Goal: Task Accomplishment & Management: Use online tool/utility

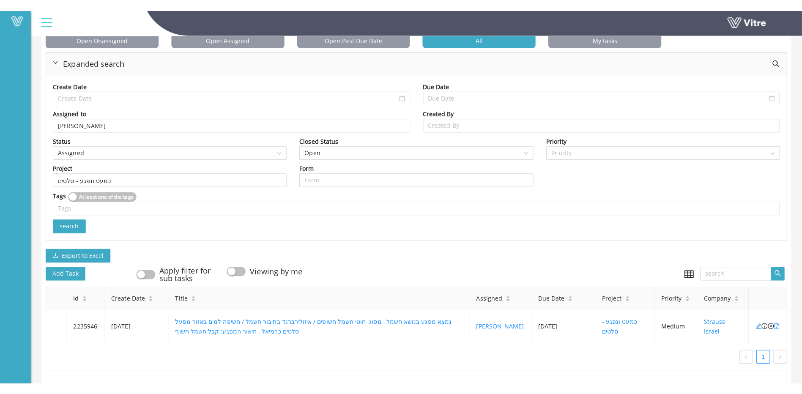
scroll to position [35, 0]
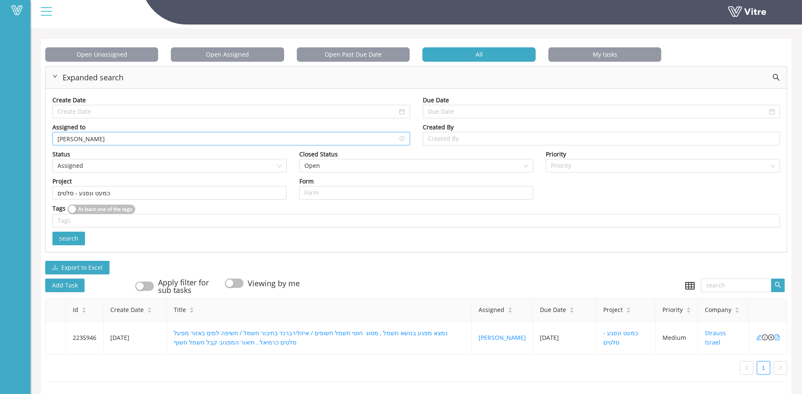
click at [155, 132] on input "[PERSON_NAME]" at bounding box center [230, 138] width 347 height 13
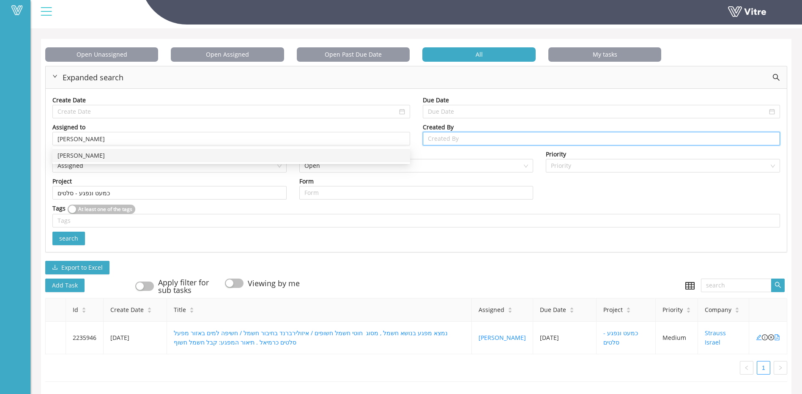
click at [475, 136] on input "search" at bounding box center [601, 138] width 347 height 13
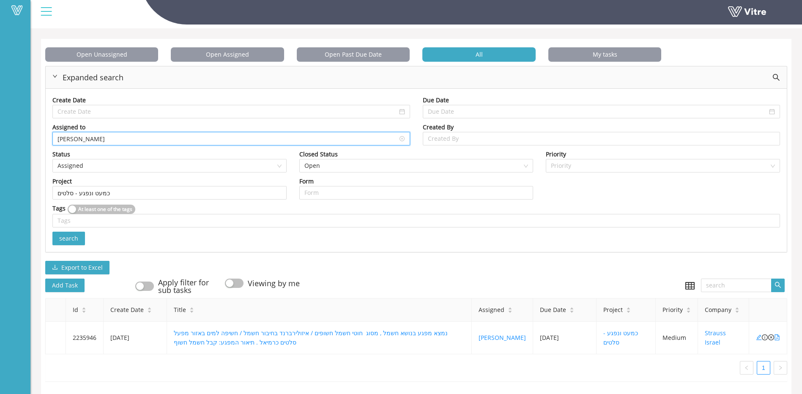
click at [185, 137] on input "[PERSON_NAME]" at bounding box center [230, 138] width 347 height 13
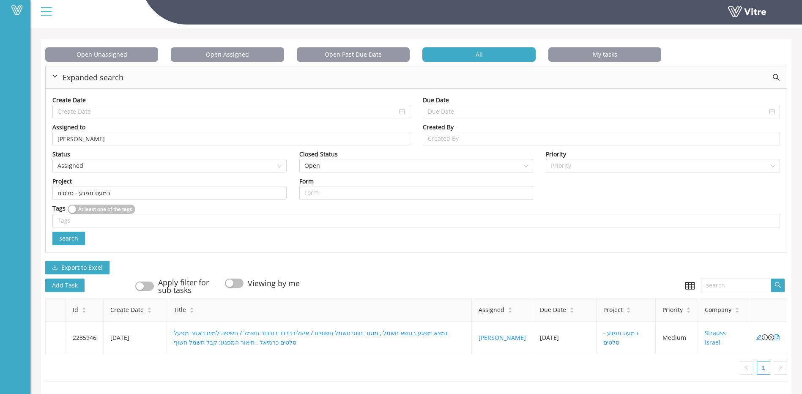
click at [256, 177] on div "Project" at bounding box center [169, 181] width 234 height 9
click at [76, 234] on span "search" at bounding box center [68, 238] width 19 height 9
click at [771, 334] on icon "close-circle" at bounding box center [771, 337] width 6 height 6
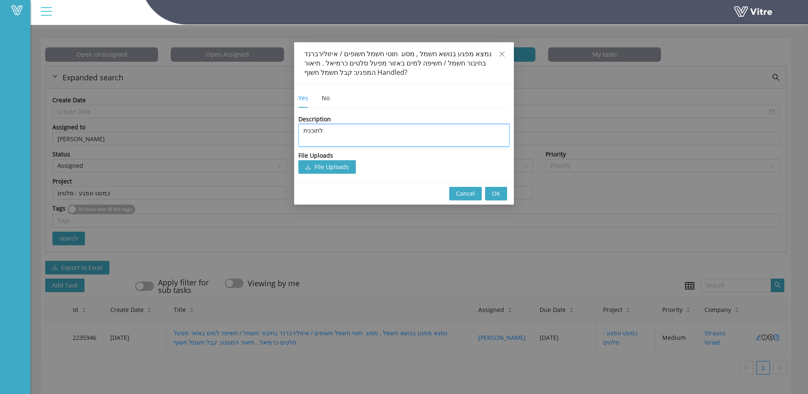
click at [357, 130] on textarea "לתוכנית" at bounding box center [403, 135] width 211 height 23
type textarea "א"
type textarea "אי"
type textarea "איג"
type textarea "[PERSON_NAME]"
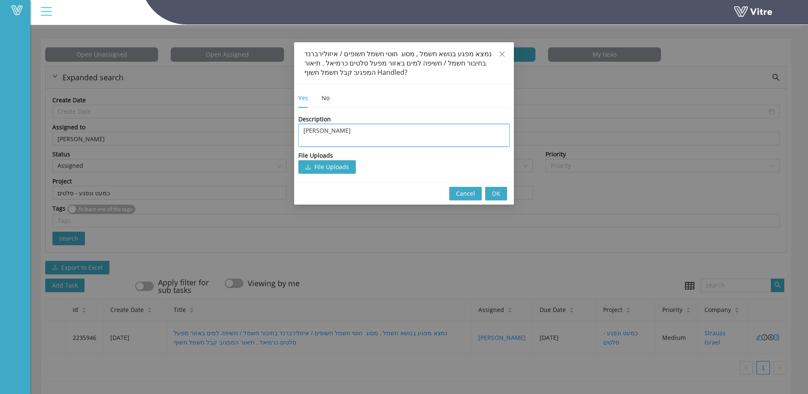
type textarea "[PERSON_NAME]"
type textarea "איג"
type textarea "אי"
type textarea "א"
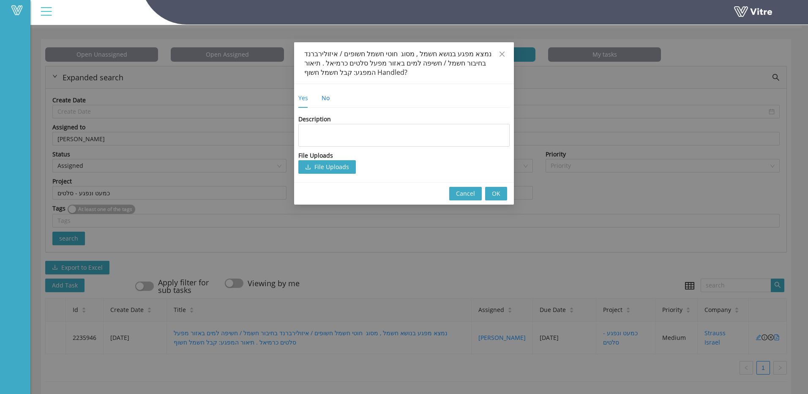
click at [323, 95] on div "No" at bounding box center [326, 97] width 8 height 9
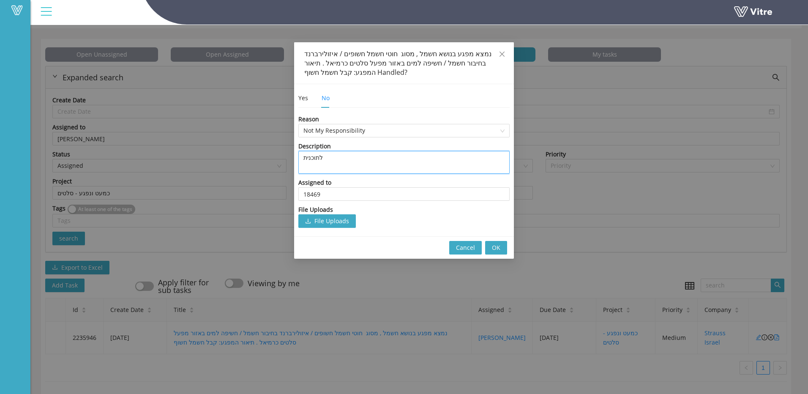
click at [338, 164] on textarea "לתוכנית" at bounding box center [403, 162] width 211 height 23
type textarea "א"
type textarea "אנ"
type textarea "אני"
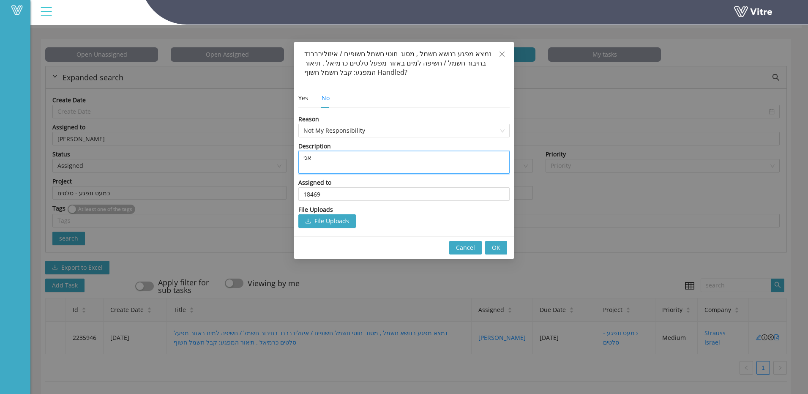
type textarea "אני"
type textarea "אנ"
type textarea "א"
type textarea "ר"
type textarea "רו"
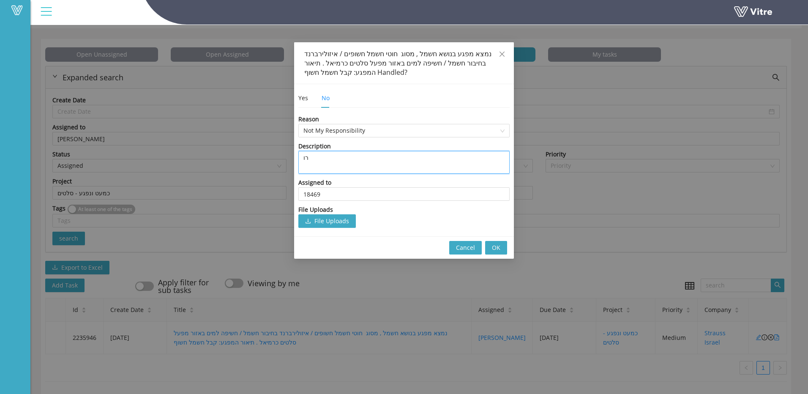
type textarea "[PERSON_NAME]"
type textarea "[PERSON_NAME] ו"
type textarea "[PERSON_NAME] וא"
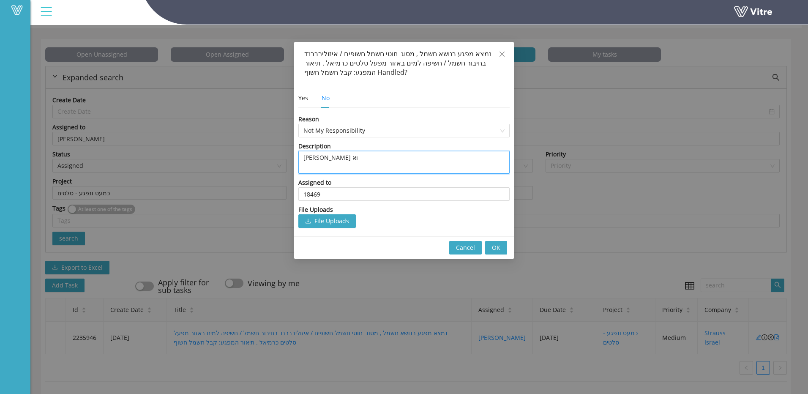
type textarea "[PERSON_NAME]"
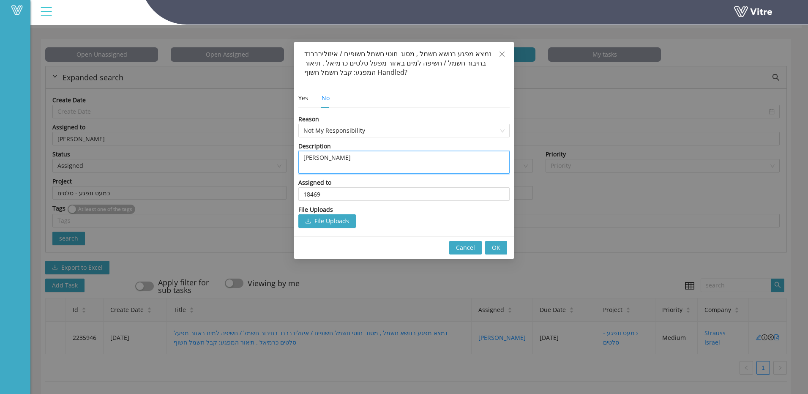
type textarea "[PERSON_NAME]"
type textarea "[PERSON_NAME] [PERSON_NAME]"
type textarea "[PERSON_NAME]"
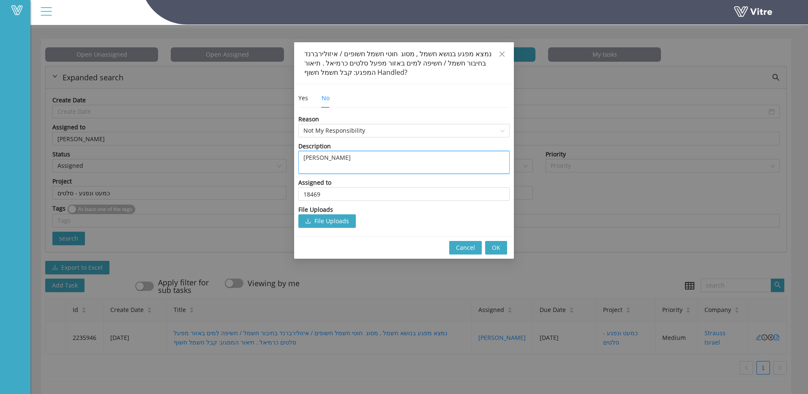
type textarea "[PERSON_NAME]"
type textarea "[PERSON_NAME] י"
type textarea "[PERSON_NAME] יט"
type textarea "[PERSON_NAME] יטו"
type textarea "[PERSON_NAME] גיברו יטוך"
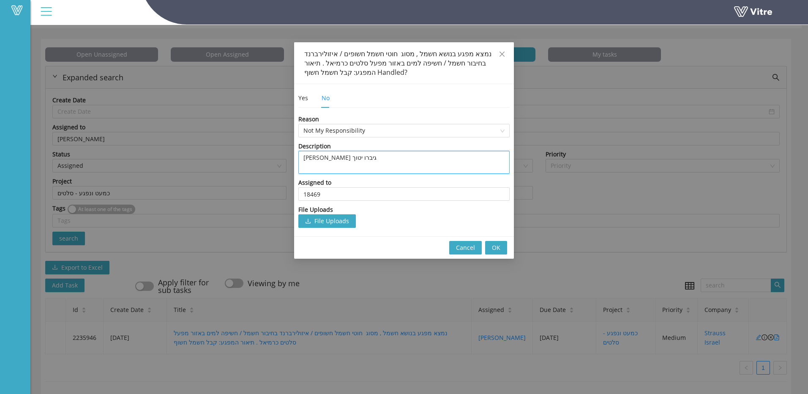
type textarea "[PERSON_NAME] יטו"
type textarea "[PERSON_NAME] גיברו יטופ"
type textarea "[PERSON_NAME] גיברו יטופךל"
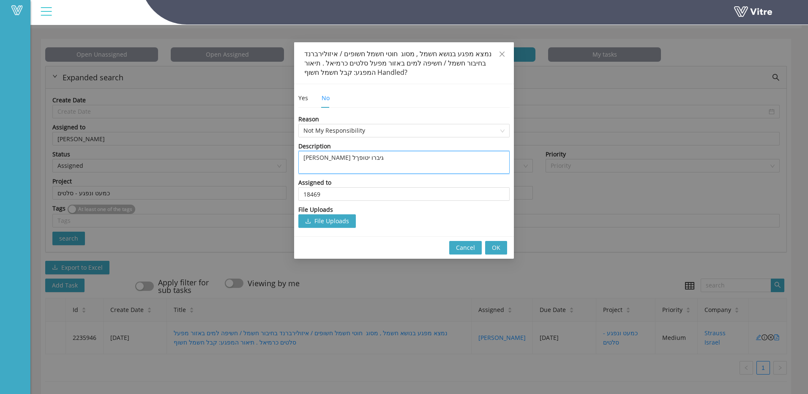
type textarea "[PERSON_NAME] גיברו יטופך"
type textarea "[PERSON_NAME] גיברו יטופ"
type textarea "[PERSON_NAME] גיברו יטופל"
type textarea "[PERSON_NAME] גיברו יטופ"
type textarea "[PERSON_NAME] יטו"
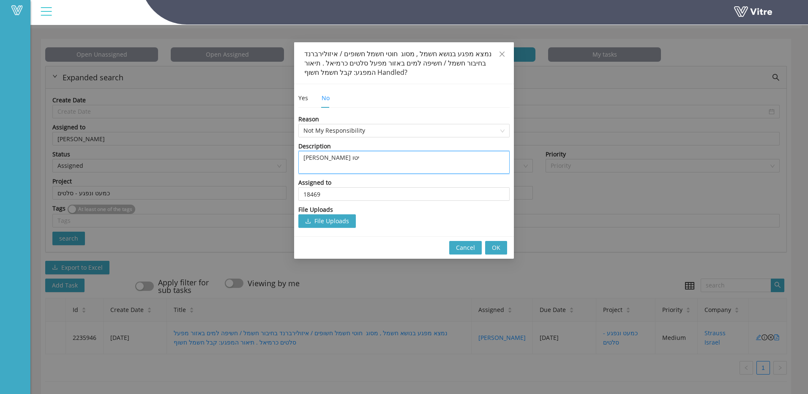
type textarea "[PERSON_NAME] יט"
type textarea "[PERSON_NAME] י"
type textarea "[PERSON_NAME]"
type textarea "[PERSON_NAME] [PERSON_NAME]"
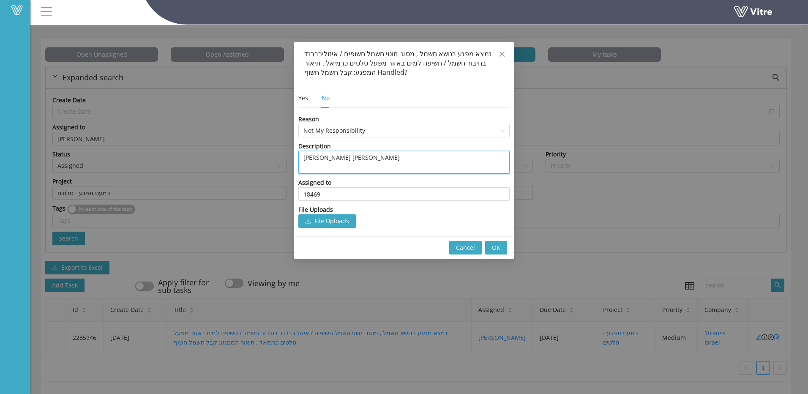
type textarea "[PERSON_NAME]"
type textarea "[PERSON_NAME] ד"
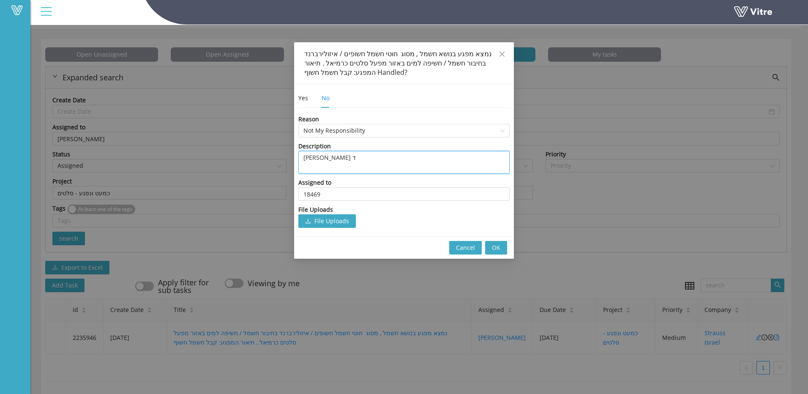
type textarea "[PERSON_NAME] די"
type textarea "[PERSON_NAME]"
type textarea "[PERSON_NAME] די"
type textarea "[PERSON_NAME] [PERSON_NAME]"
type textarea "[PERSON_NAME] דיבר"
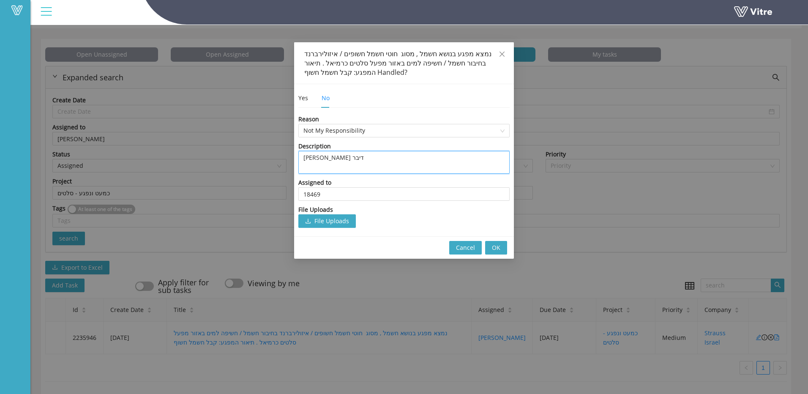
type textarea "[PERSON_NAME] דיברו"
type textarea "[PERSON_NAME] דיברו י"
type textarea "[PERSON_NAME] דיברו יט"
type textarea "[PERSON_NAME] דיברו יטו"
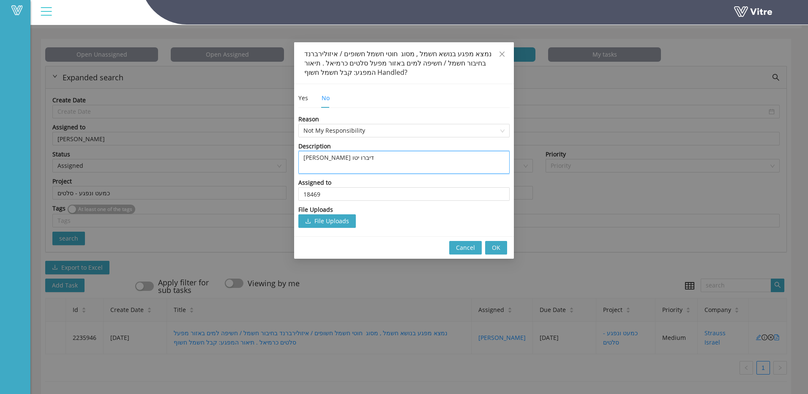
type textarea "[PERSON_NAME] דיברו יטופ"
type textarea "[PERSON_NAME] דיברו יטופל"
type textarea "[PERSON_NAME] דיברו יטופל ב"
type textarea "[PERSON_NAME] דיברו יטופל ב-"
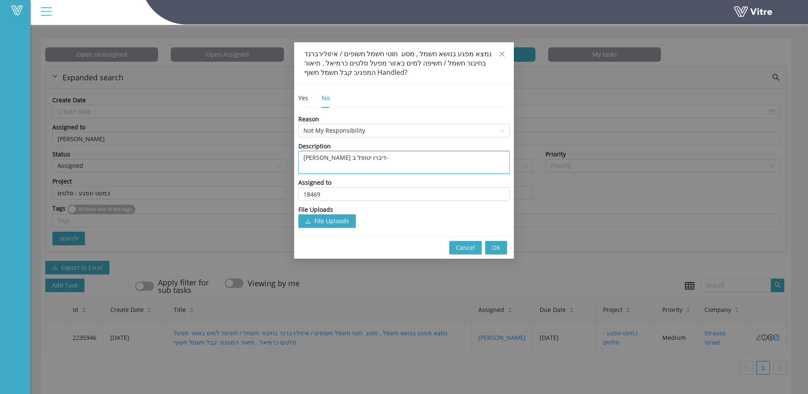
type textarea "[PERSON_NAME] דיברו יטופל ב-1"
type textarea "[PERSON_NAME] דיברו יטופל ב-1/"
type textarea "[PERSON_NAME] דיברו יטופל ב-1/0"
type textarea "[PERSON_NAME] דיברו יטופל ב-1/"
type textarea "[PERSON_NAME] דיברו יטופל ב-1/9"
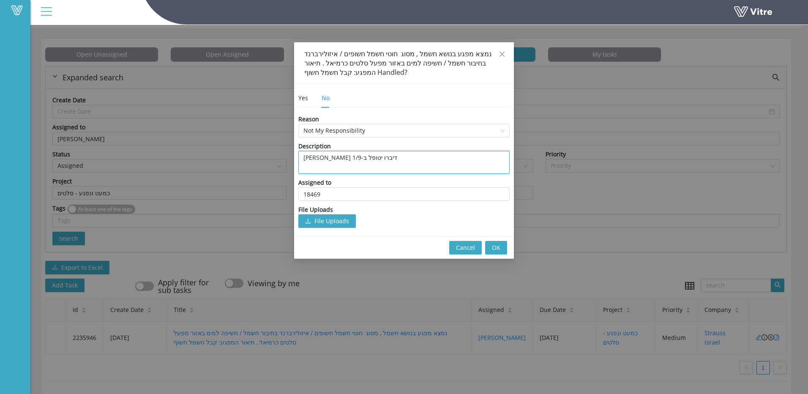
type textarea "[PERSON_NAME] דיברו יטופל ב-1/"
type textarea "[PERSON_NAME] דיברו יטופל ב-1/9"
type textarea "[PERSON_NAME] דיברו יטופל ב-1/"
type textarea "[PERSON_NAME] דיברו יטופל ב-1"
type textarea "[PERSON_NAME] דיברו יטופל ב-"
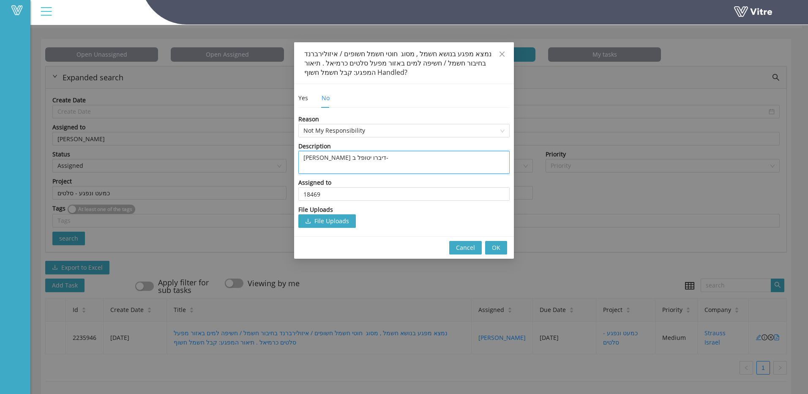
type textarea "[PERSON_NAME] דיברו יטופל ב-2"
type textarea "[PERSON_NAME] דיברו יטופל ב-2/"
type textarea "[PERSON_NAME] דיברו יטופל ב-2/9"
type textarea "[PERSON_NAME] דיברו יטופל ב-2/9/"
type textarea "[PERSON_NAME] דיברו יטופל ב-2/9/2"
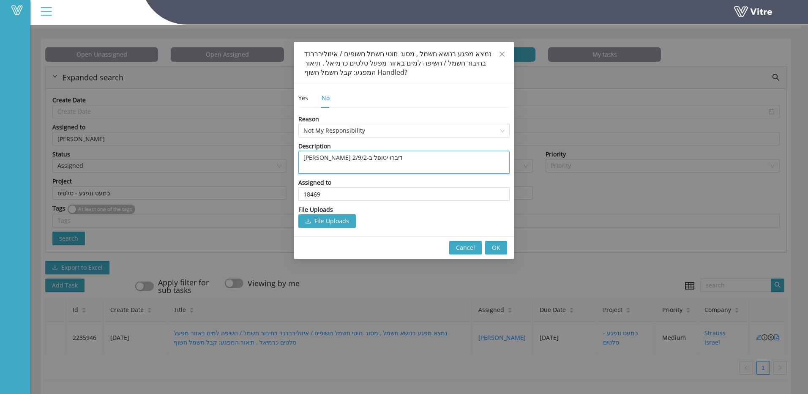
type textarea "[PERSON_NAME] דיברו יטופל ב-2/9/25"
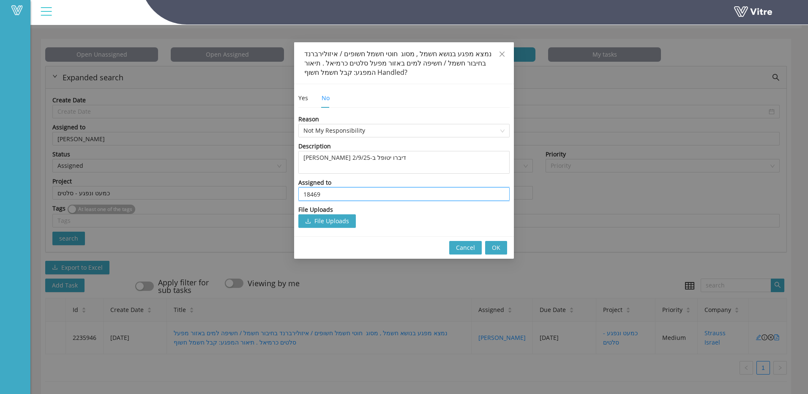
drag, startPoint x: 338, startPoint y: 195, endPoint x: 198, endPoint y: 175, distance: 141.3
click at [198, 175] on div "נמצא מפגע בנושא חשמל , מסוג חוטי חשמל חשופים / איזולירברנד בחיבור חשמל / חשיפה …" at bounding box center [404, 197] width 808 height 394
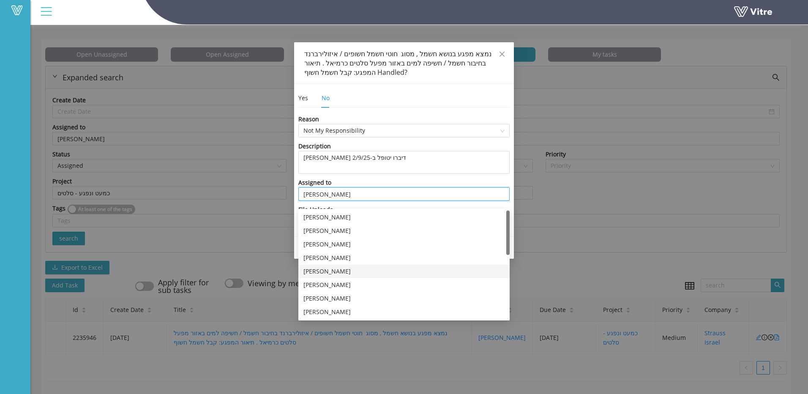
click at [338, 268] on div "[PERSON_NAME]" at bounding box center [404, 271] width 201 height 9
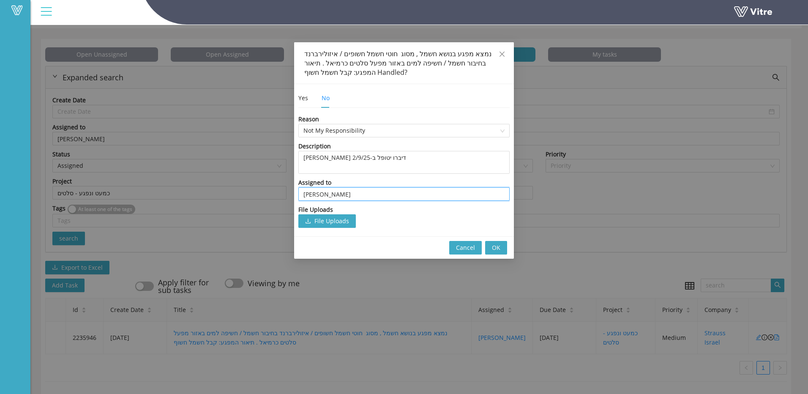
type input "[PERSON_NAME]"
click at [498, 246] on span "OK" at bounding box center [496, 247] width 8 height 9
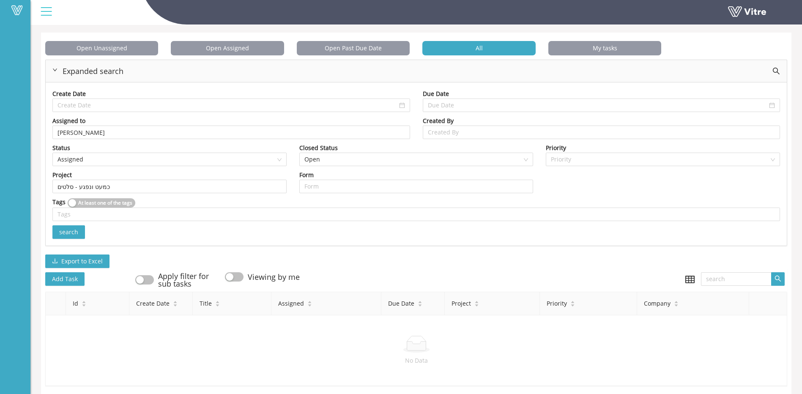
click at [177, 118] on div "Assigned to" at bounding box center [231, 120] width 358 height 9
click at [147, 131] on input "[PERSON_NAME]" at bounding box center [230, 132] width 347 height 13
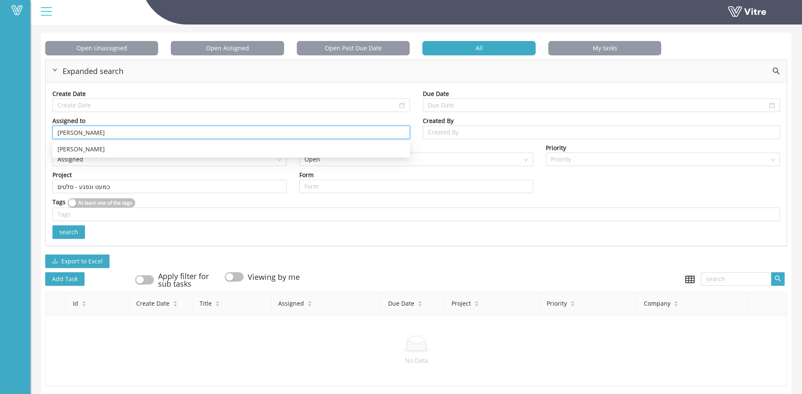
drag, startPoint x: 141, startPoint y: 132, endPoint x: -2, endPoint y: 134, distance: 142.5
click at [0, 134] on html "Vitre Tasks Strauss Israel Tasks Open Unassigned Open Assigned Open Past Due Da…" at bounding box center [401, 162] width 802 height 394
type input "א"
click at [71, 166] on div "[PERSON_NAME]" at bounding box center [230, 162] width 347 height 9
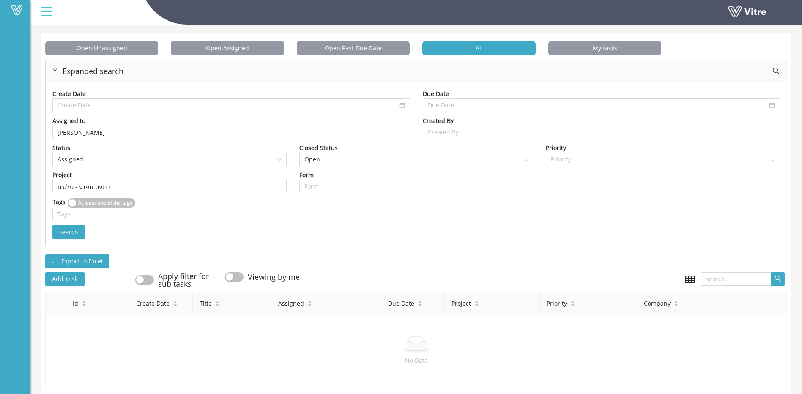
click at [82, 235] on button "search" at bounding box center [68, 232] width 33 height 14
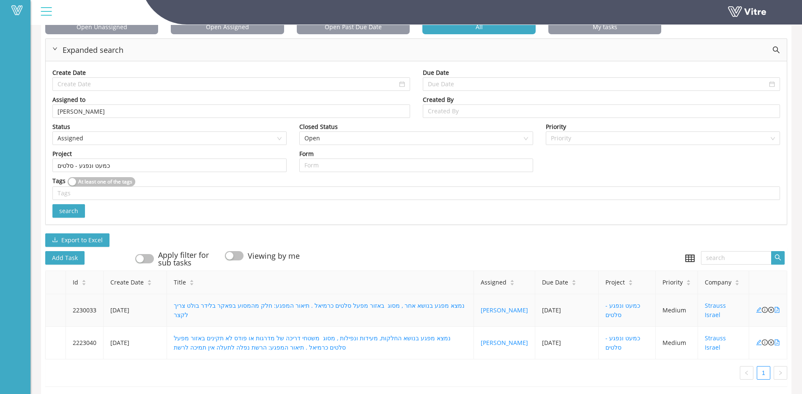
scroll to position [68, 0]
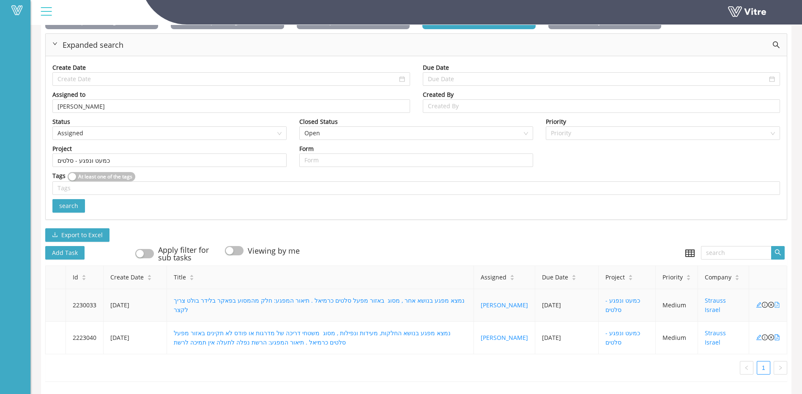
click at [778, 302] on icon "file-pdf" at bounding box center [777, 305] width 6 height 6
drag, startPoint x: 108, startPoint y: 109, endPoint x: 104, endPoint y: 103, distance: 7.5
click at [107, 109] on div "Assigned to [PERSON_NAME]" at bounding box center [231, 103] width 370 height 27
click at [104, 103] on input "[PERSON_NAME]" at bounding box center [230, 106] width 347 height 13
drag, startPoint x: 88, startPoint y: 106, endPoint x: 0, endPoint y: 124, distance: 90.2
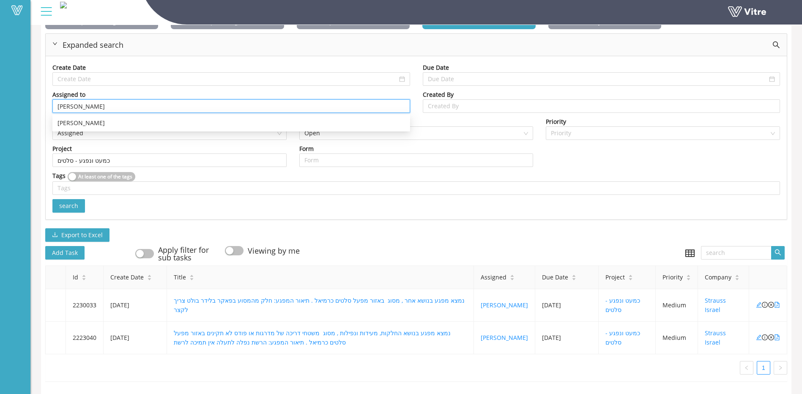
click at [0, 124] on html "Vitre Tasks Strauss Israel Tasks Open Unassigned Open Assigned Open Past Due Da…" at bounding box center [401, 136] width 802 height 394
click at [69, 116] on div "[PERSON_NAME]" at bounding box center [231, 123] width 358 height 14
click at [72, 205] on button "search" at bounding box center [68, 206] width 33 height 14
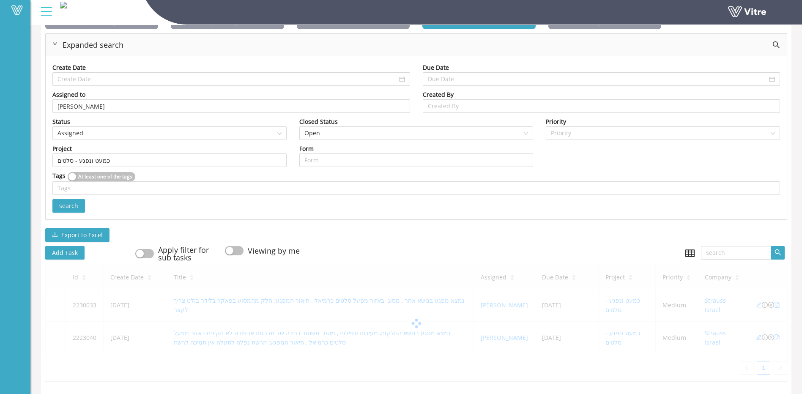
scroll to position [35, 0]
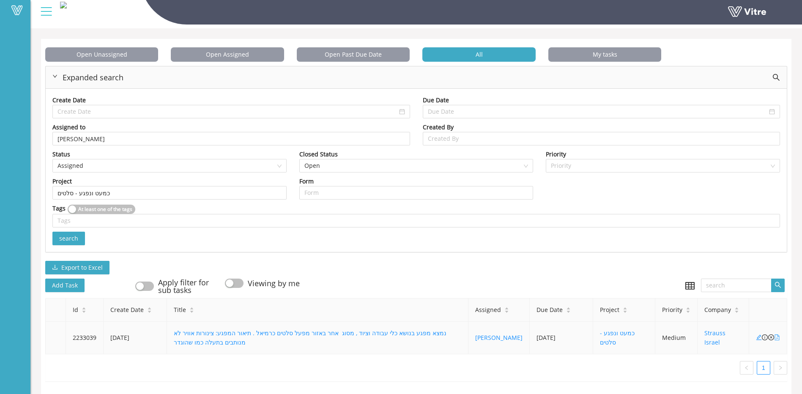
click at [777, 334] on icon "file-pdf" at bounding box center [776, 337] width 5 height 6
drag, startPoint x: 101, startPoint y: 125, endPoint x: 60, endPoint y: 128, distance: 41.5
click at [60, 128] on div "Assigned to [PERSON_NAME]" at bounding box center [231, 134] width 358 height 23
click at [71, 132] on input "[PERSON_NAME]" at bounding box center [230, 138] width 347 height 13
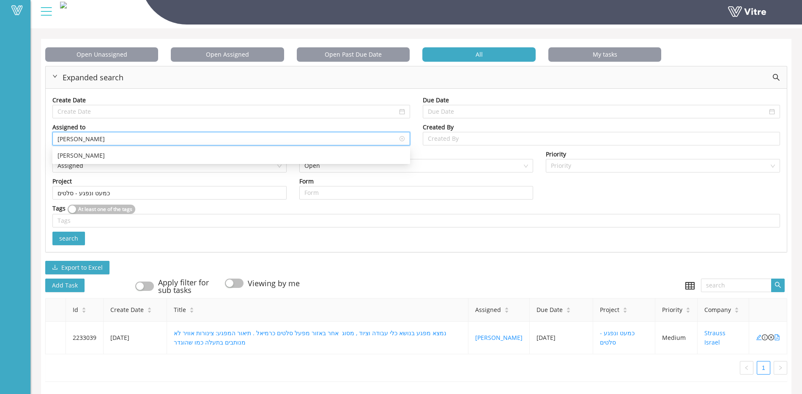
click at [71, 132] on input "[PERSON_NAME]" at bounding box center [230, 138] width 347 height 13
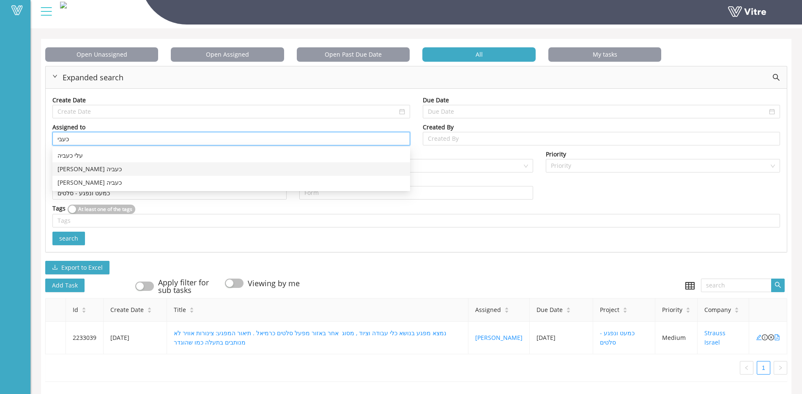
click at [73, 162] on div "[PERSON_NAME] כעביה" at bounding box center [231, 169] width 358 height 14
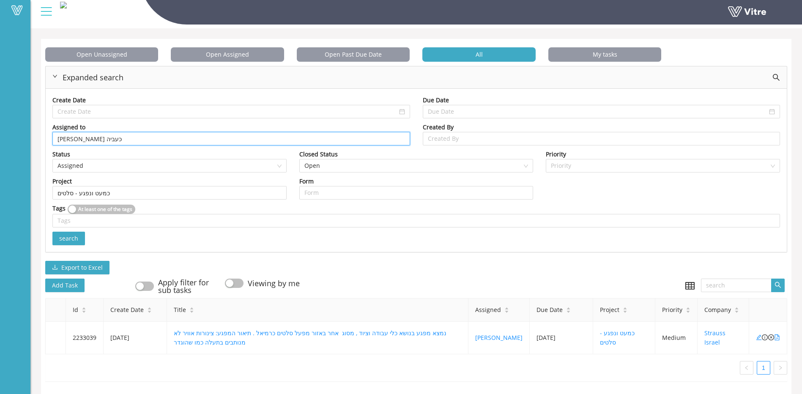
click at [73, 159] on span "Assigned" at bounding box center [169, 165] width 224 height 13
type input "[PERSON_NAME] כעביה"
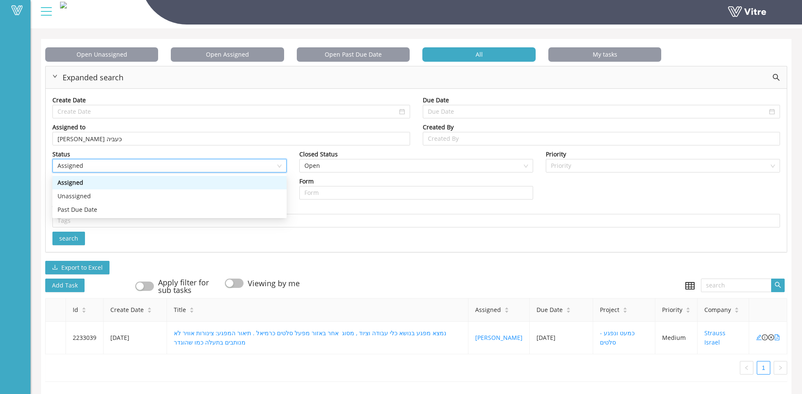
click at [127, 150] on div "Status" at bounding box center [169, 154] width 234 height 9
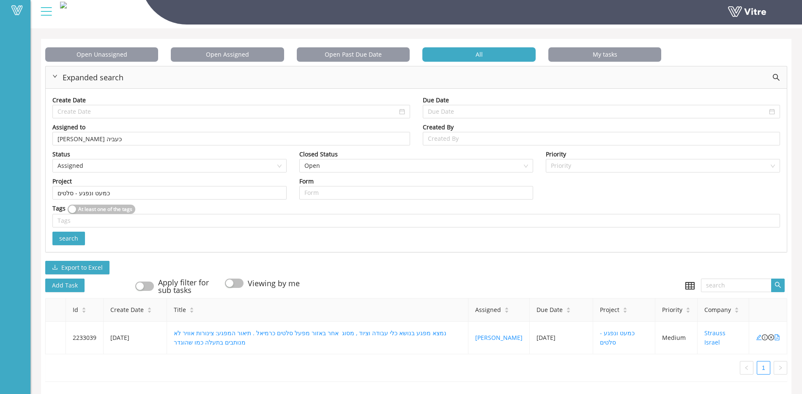
click at [77, 234] on span "search" at bounding box center [68, 238] width 19 height 9
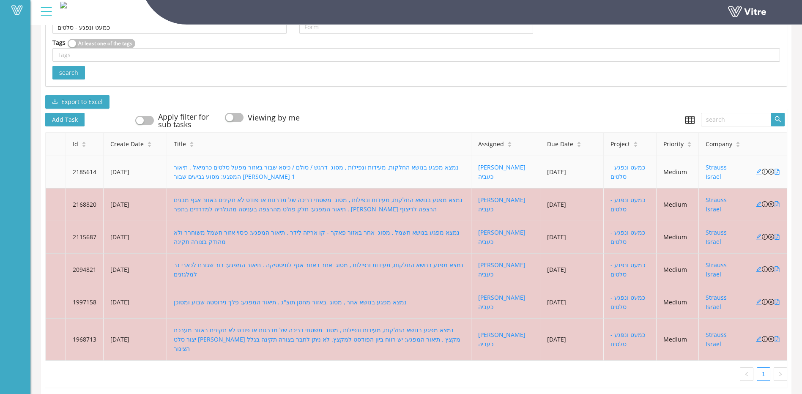
scroll to position [198, 0]
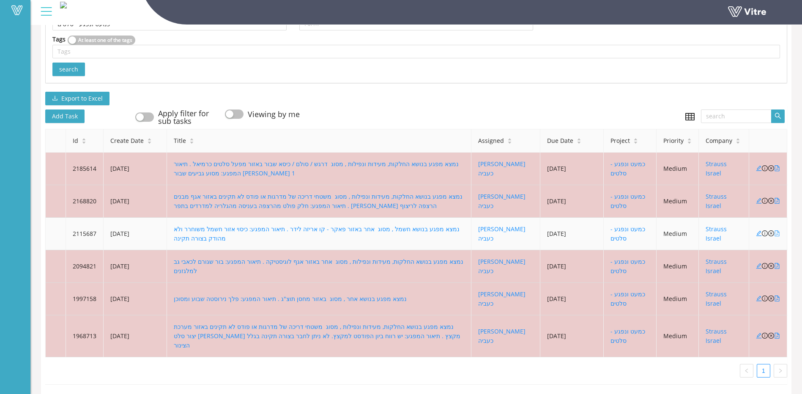
click at [778, 234] on icon "file-pdf" at bounding box center [777, 233] width 6 height 6
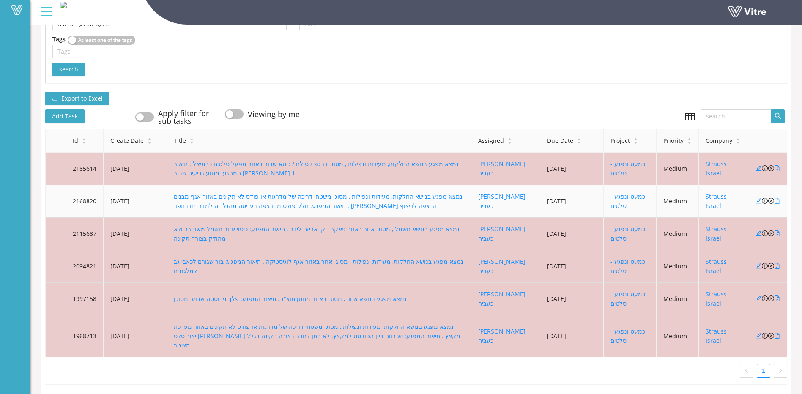
click at [778, 200] on icon "file-pdf" at bounding box center [776, 201] width 5 height 6
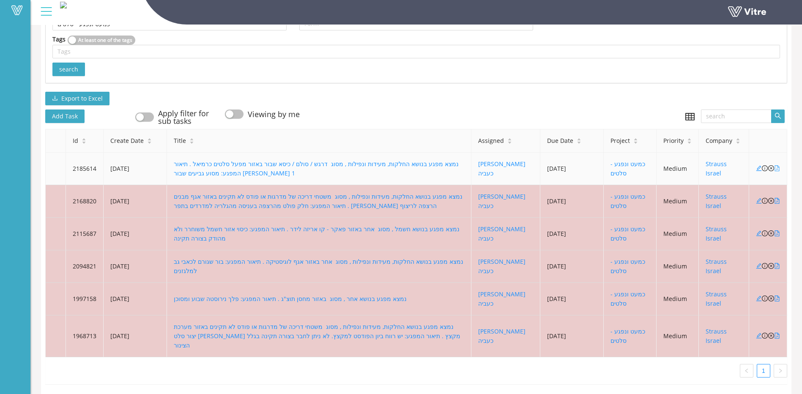
click at [776, 167] on icon "file-pdf" at bounding box center [777, 168] width 6 height 6
click at [770, 168] on icon "close-circle" at bounding box center [771, 168] width 6 height 6
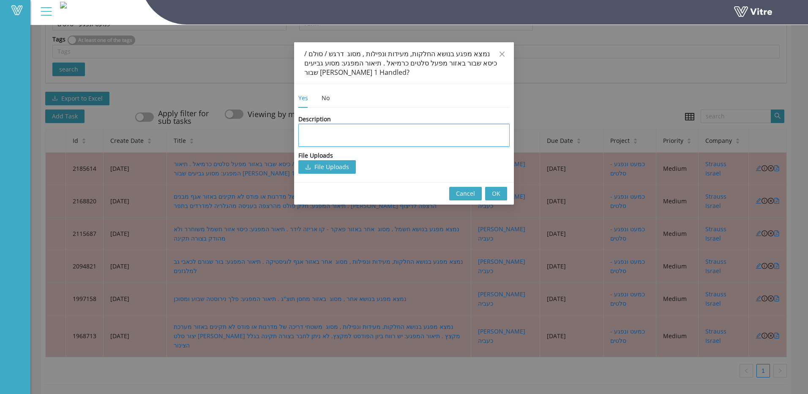
drag, startPoint x: 329, startPoint y: 146, endPoint x: 337, endPoint y: 137, distance: 12.0
click at [330, 146] on textarea at bounding box center [403, 135] width 211 height 23
type textarea "ט"
type textarea "טו"
type textarea "טופ"
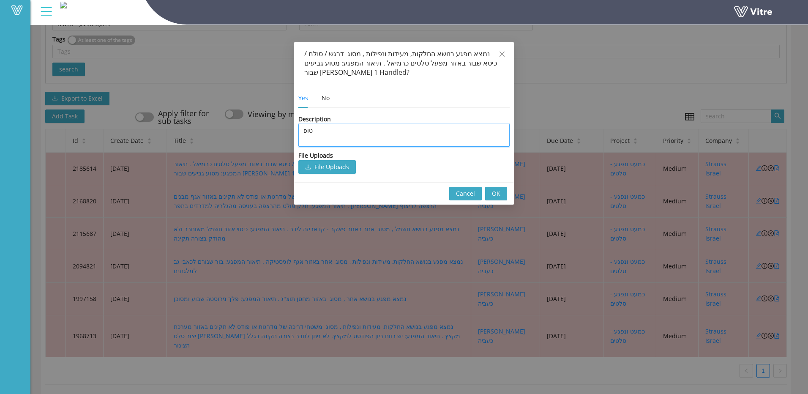
type textarea "טופל"
click at [506, 192] on button "OK" at bounding box center [496, 194] width 22 height 14
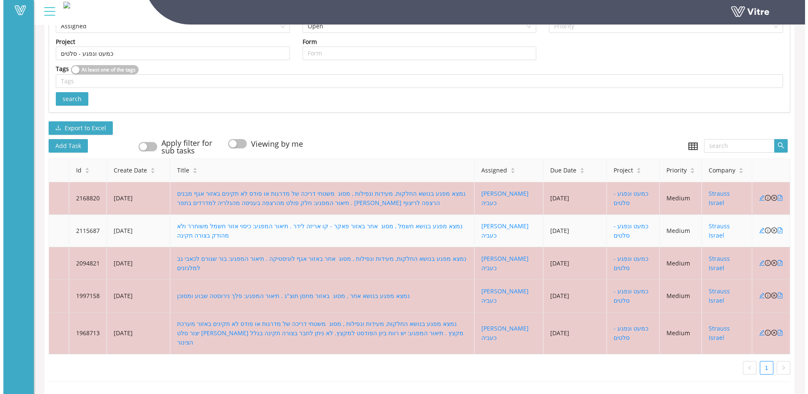
scroll to position [165, 0]
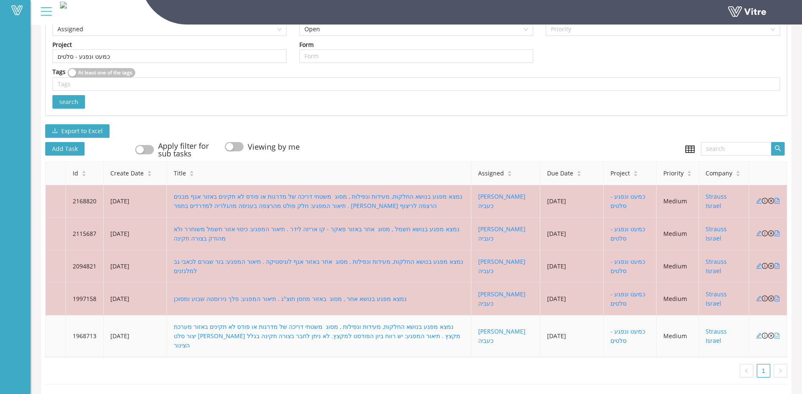
click at [775, 333] on icon "file-pdf" at bounding box center [777, 336] width 6 height 6
click at [773, 333] on icon "close-circle" at bounding box center [771, 336] width 6 height 6
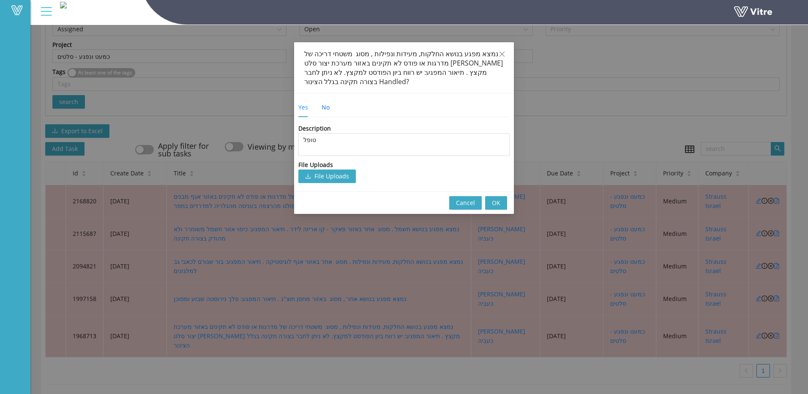
click at [328, 112] on div "No" at bounding box center [326, 107] width 8 height 9
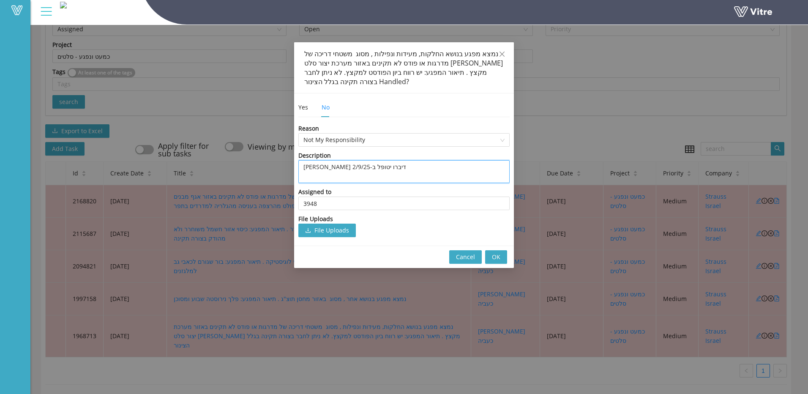
click at [338, 181] on textarea "[PERSON_NAME] דיברו יטופל ב-2/9/25" at bounding box center [403, 171] width 211 height 23
type textarea "ל"
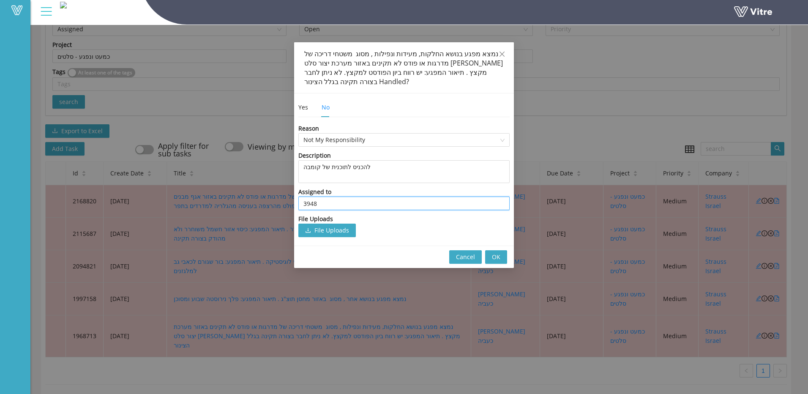
drag, startPoint x: 319, startPoint y: 208, endPoint x: 234, endPoint y: 202, distance: 84.8
click at [241, 202] on div "נמצא מפגע בנושא החלקות, מעידות ונפילות , מסוג משטחי דריכה של מדרגות או פודס לא …" at bounding box center [404, 197] width 808 height 394
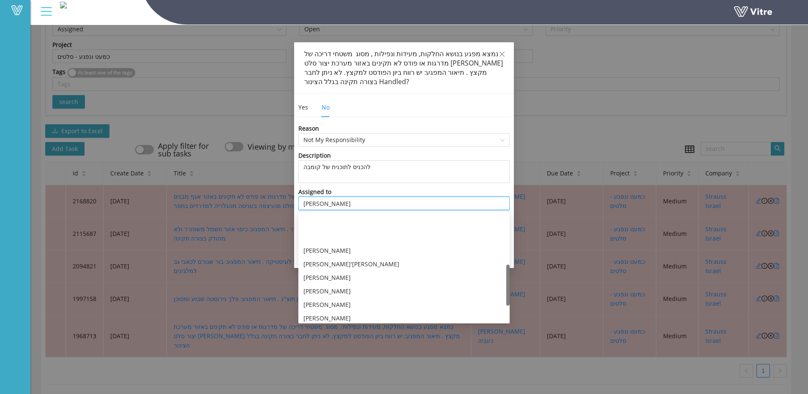
scroll to position [176, 0]
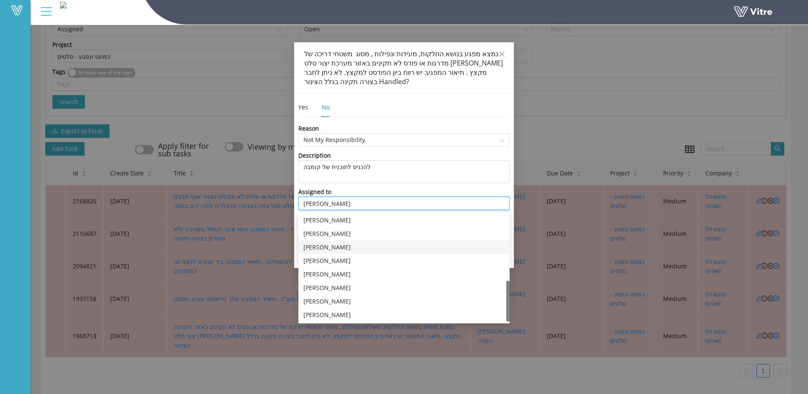
click at [320, 246] on div "[PERSON_NAME]" at bounding box center [404, 247] width 201 height 9
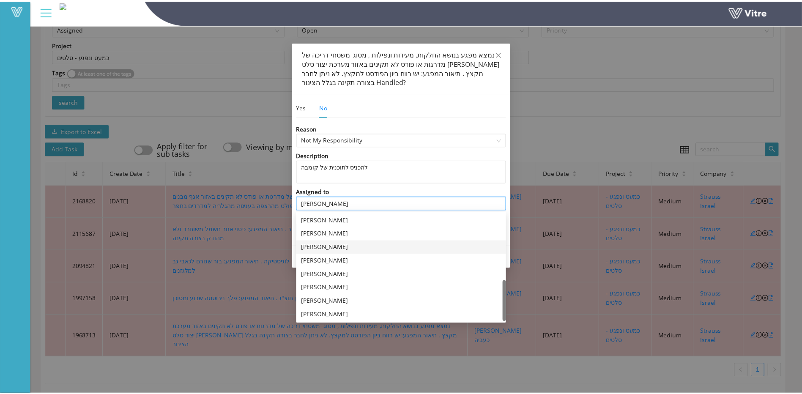
scroll to position [0, 0]
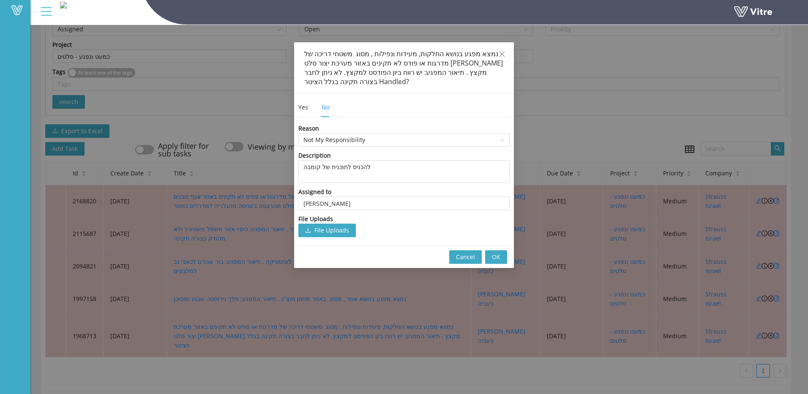
click at [501, 254] on button "OK" at bounding box center [496, 257] width 22 height 14
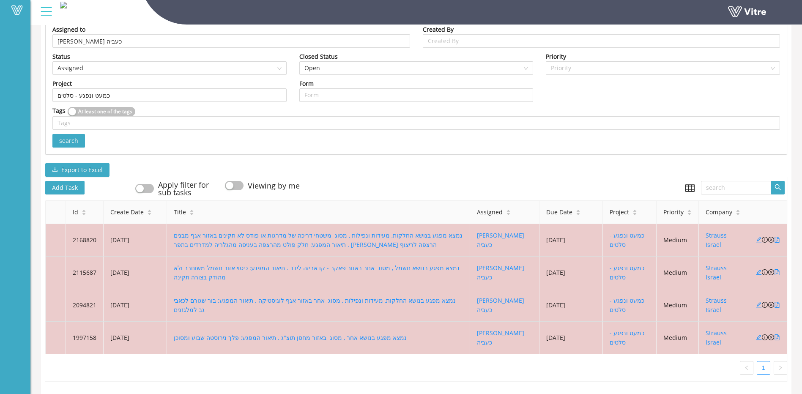
scroll to position [133, 0]
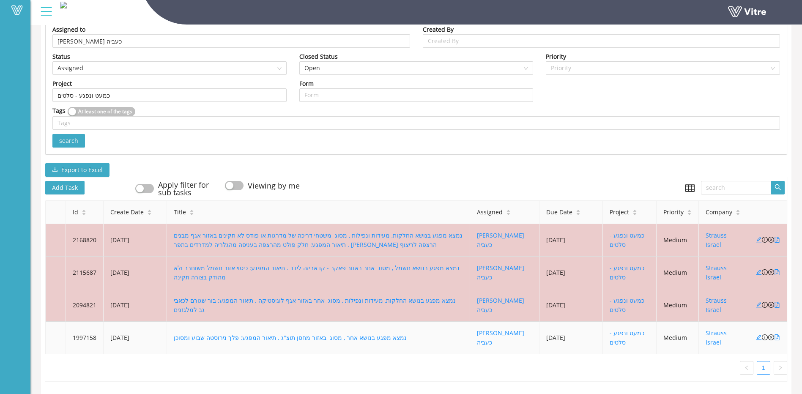
click at [248, 323] on td "נמצא מפגע בנושא אחר , מסוג באזור מחסן תוצ"ג . תיאור המפגע: פלך נירוסטה שבוע ומס…" at bounding box center [318, 338] width 303 height 33
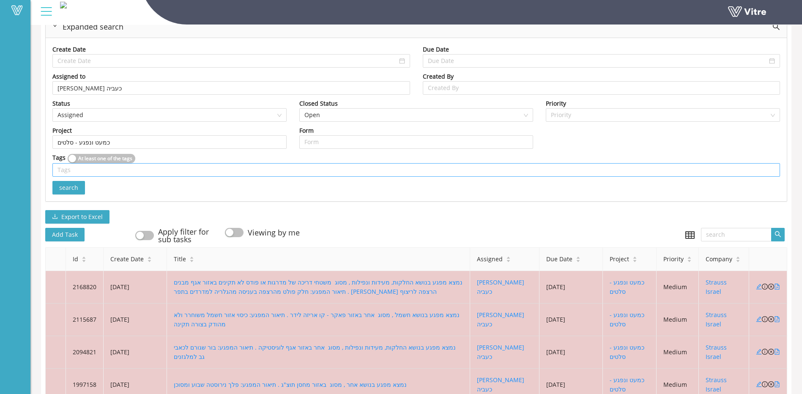
scroll to position [6, 0]
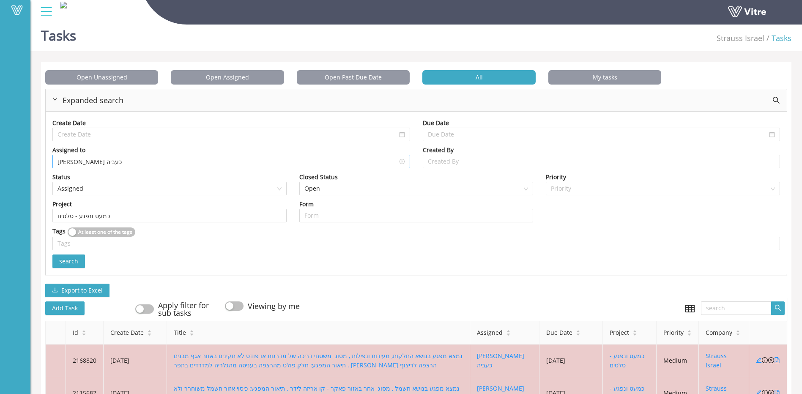
click at [99, 158] on input "[PERSON_NAME] כעביה" at bounding box center [230, 161] width 347 height 13
drag, startPoint x: 99, startPoint y: 158, endPoint x: -2, endPoint y: 158, distance: 101.0
click at [0, 158] on html "Vitre Tasks Strauss Israel Tasks Open Unassigned Open Assigned Open Past Due Da…" at bounding box center [401, 191] width 802 height 394
click at [101, 160] on input "[PERSON_NAME] כעביה" at bounding box center [230, 161] width 347 height 13
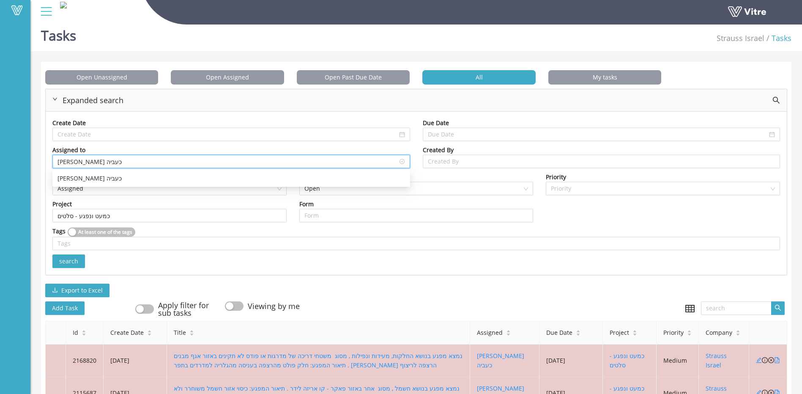
click at [101, 160] on input "[PERSON_NAME] כעביה" at bounding box center [230, 161] width 347 height 13
click at [83, 174] on div "[PERSON_NAME]" at bounding box center [230, 178] width 347 height 9
click at [75, 263] on span "search" at bounding box center [68, 261] width 19 height 9
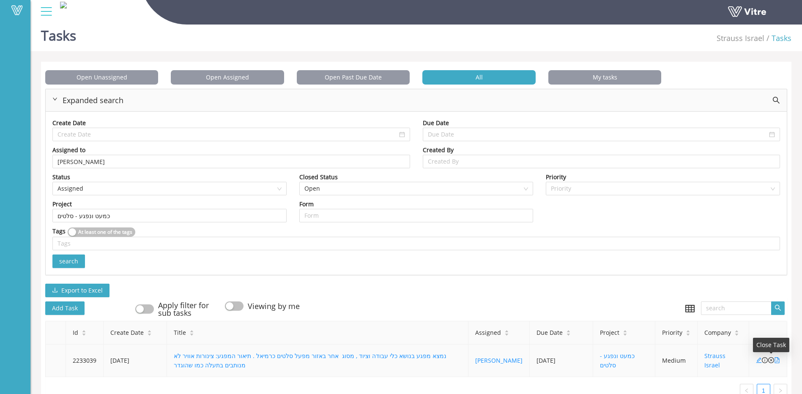
click at [769, 359] on icon "close-circle" at bounding box center [771, 360] width 6 height 6
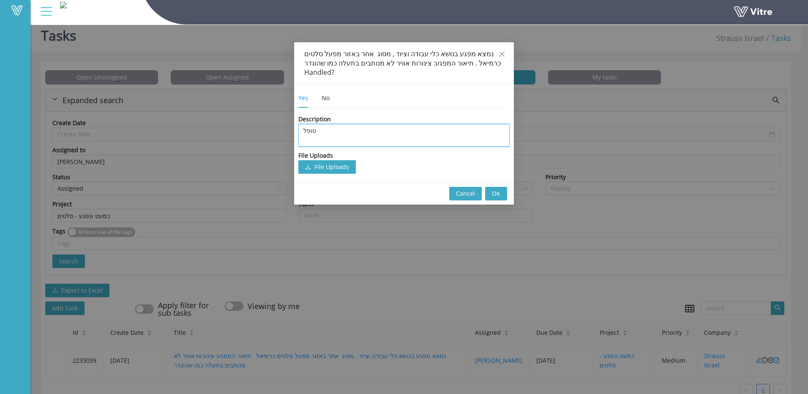
click at [361, 128] on textarea "טופל" at bounding box center [403, 135] width 211 height 23
click at [502, 187] on button "OK" at bounding box center [496, 194] width 22 height 14
